Goal: Communication & Community: Participate in discussion

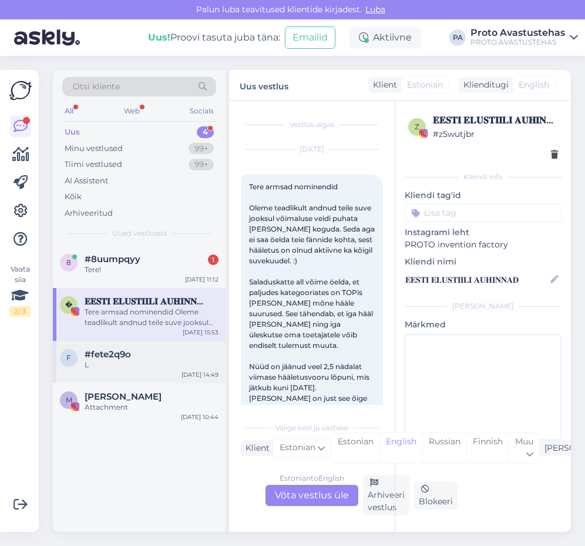
scroll to position [0, 42]
click at [116, 405] on div "Attachment" at bounding box center [152, 407] width 134 height 11
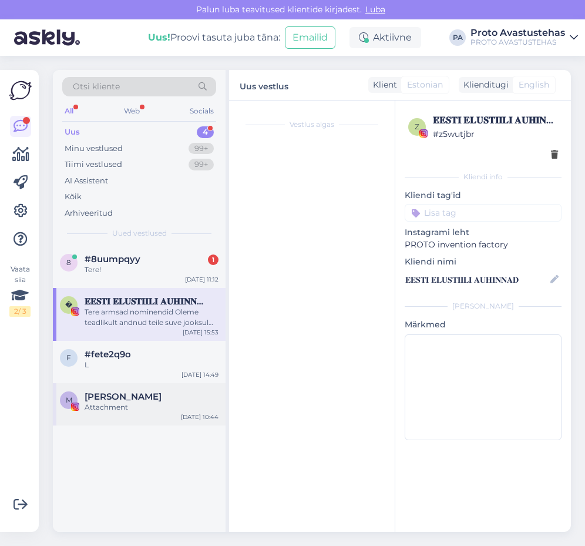
scroll to position [0, 0]
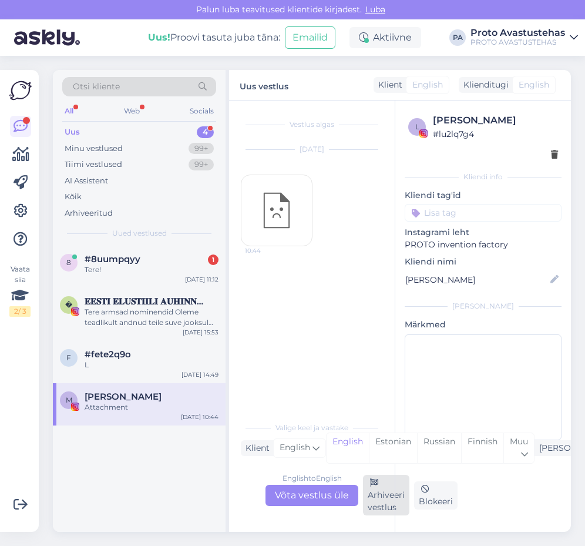
click at [376, 493] on div "Arhiveeri vestlus" at bounding box center [386, 494] width 46 height 41
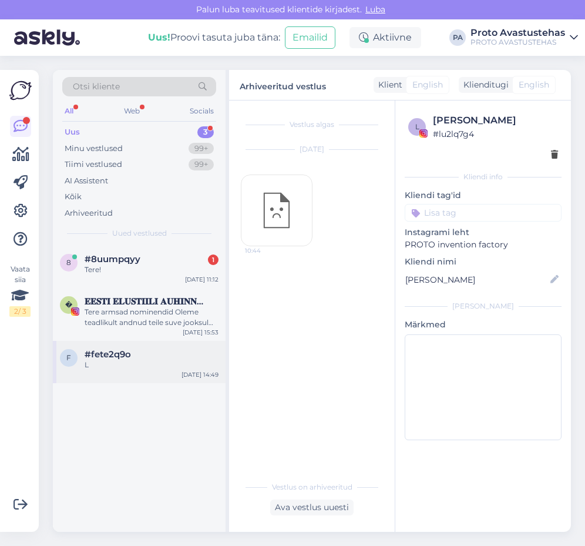
click at [106, 353] on span "#fete2q9o" at bounding box center [108, 354] width 46 height 11
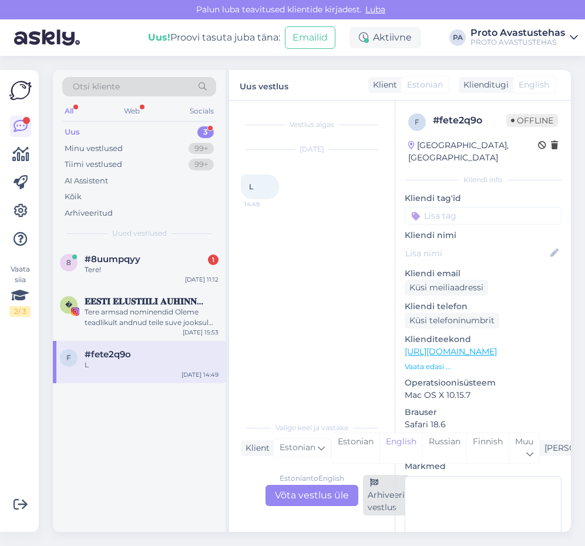
click at [378, 498] on div "Arhiveeri vestlus" at bounding box center [386, 494] width 46 height 41
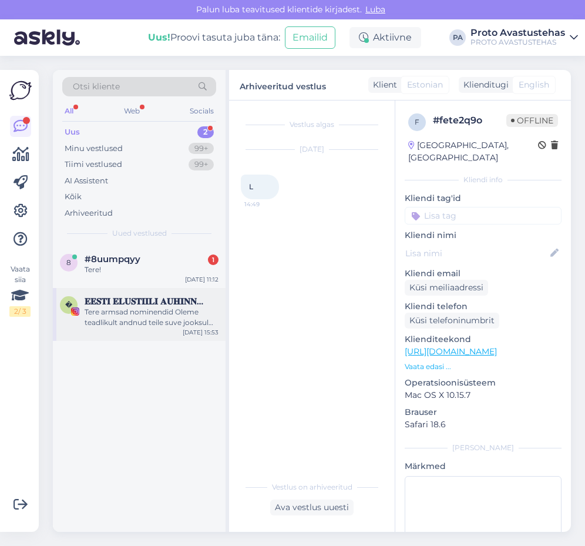
click at [124, 304] on span "𝐄𝐄𝐒𝐓𝐈 𝐄𝐋𝐔𝐒𝐓𝐈𝐈𝐋𝐈 𝐀𝐔𝐇𝐈𝐍𝐍𝐀𝐃" at bounding box center [146, 301] width 122 height 11
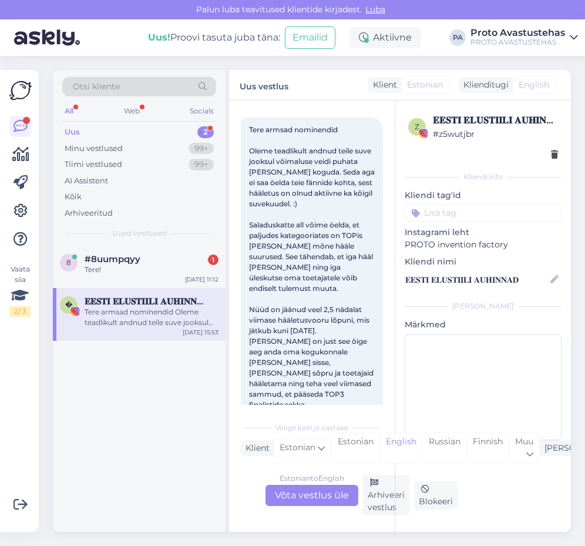
scroll to position [165, 0]
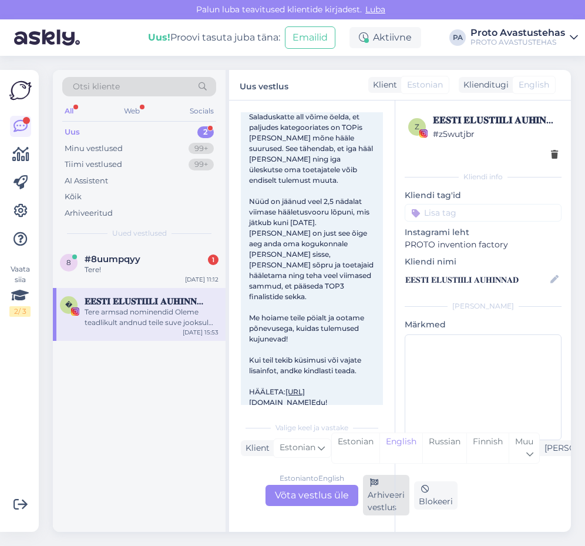
click at [382, 506] on div "Arhiveeri vestlus" at bounding box center [386, 494] width 46 height 41
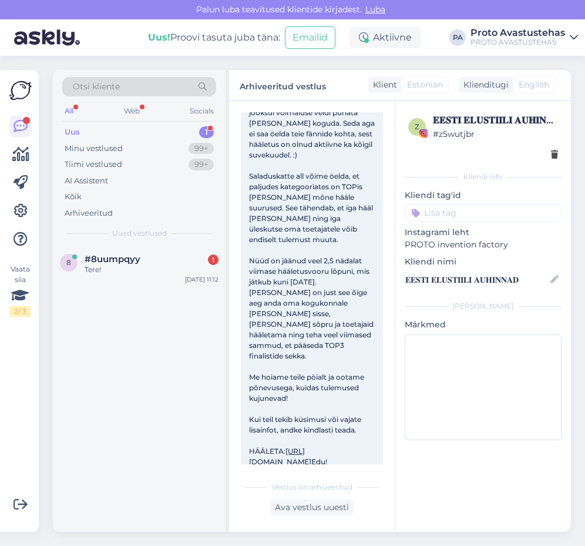
click at [72, 123] on div "Otsi kliente All Web Socials Uus 1 Minu vestlused 99+ Tiimi vestlused 99+ AI As…" at bounding box center [139, 158] width 173 height 176
click at [72, 127] on div "Uus" at bounding box center [72, 132] width 15 height 12
click at [122, 276] on div "Küsin nõu- millised neist töötubadest reaalselt kõnetavad 9.klassi õpilast?[PER…" at bounding box center [152, 274] width 134 height 21
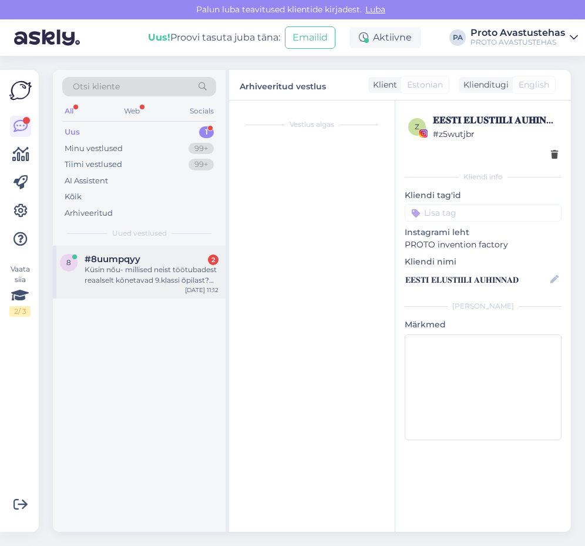
scroll to position [0, 0]
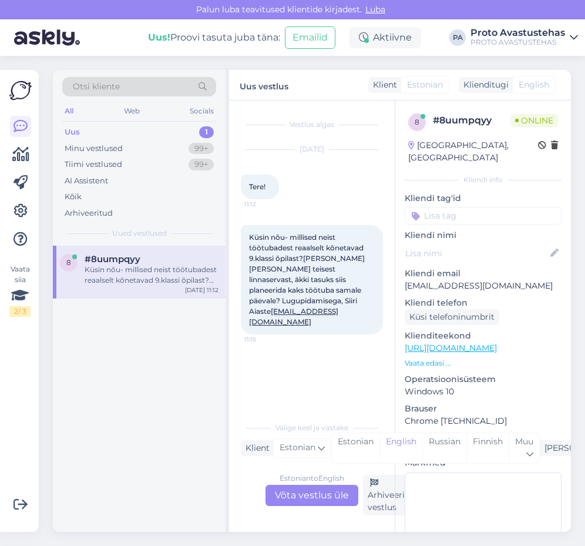
click at [464, 342] on link "[URL][DOMAIN_NAME]" at bounding box center [451, 347] width 92 height 11
click at [68, 128] on div "Uus" at bounding box center [72, 132] width 15 height 12
